Goal: Information Seeking & Learning: Learn about a topic

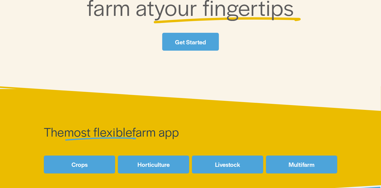
scroll to position [176, 0]
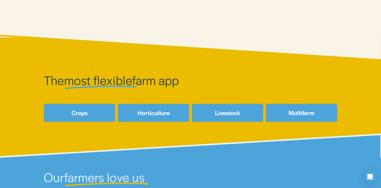
click at [158, 115] on link "Horticulture" at bounding box center [153, 113] width 71 height 18
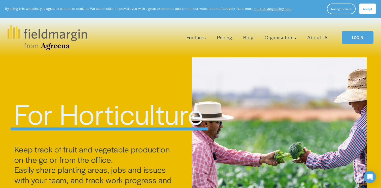
click at [0, 0] on span "Scouting" at bounding box center [0, 0] width 0 height 0
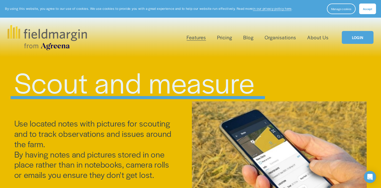
click at [369, 8] on span "Accept" at bounding box center [367, 9] width 9 height 4
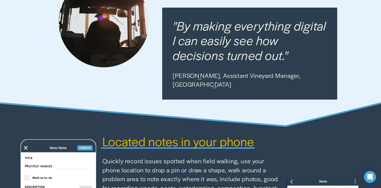
scroll to position [161, 0]
